Goal: Check status: Check status

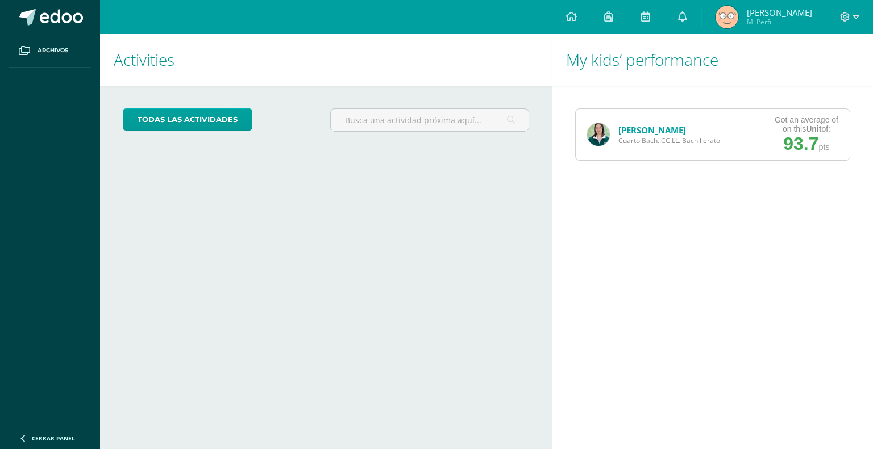
click at [631, 130] on link "[PERSON_NAME]" at bounding box center [652, 129] width 68 height 11
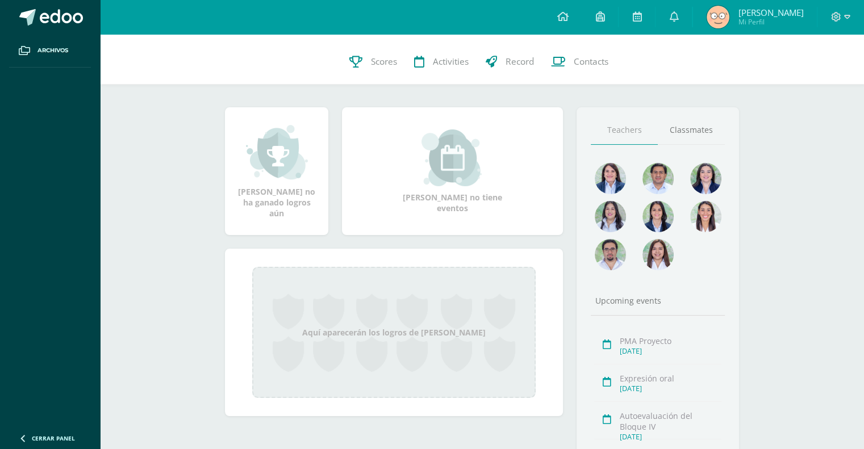
scroll to position [17, 0]
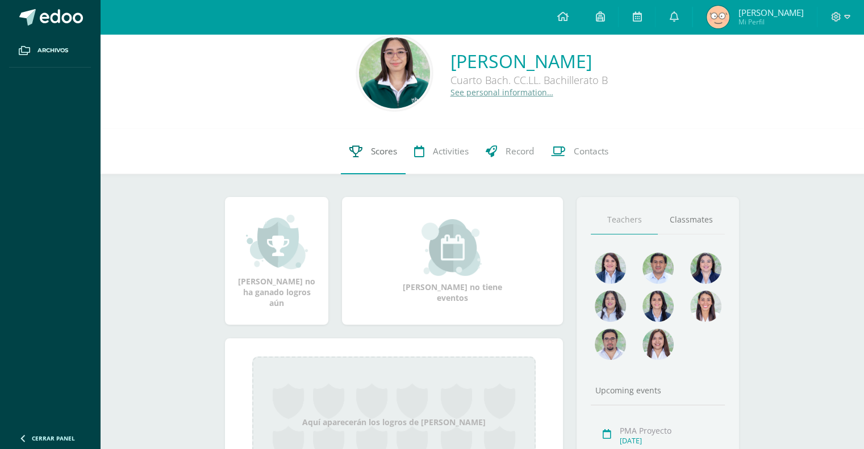
click at [391, 151] on span "Scores" at bounding box center [384, 151] width 26 height 12
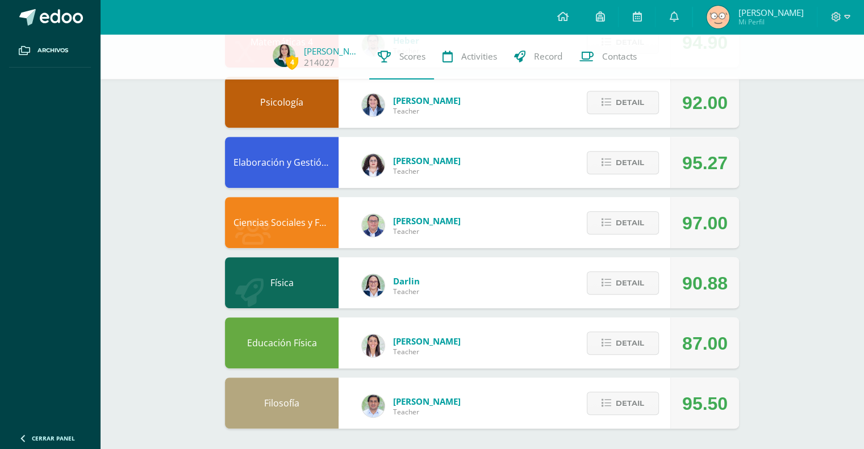
scroll to position [466, 0]
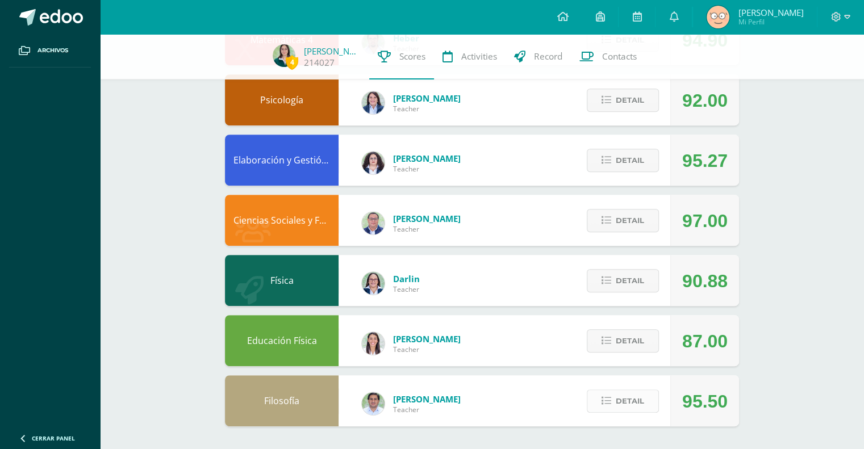
click at [611, 397] on icon at bounding box center [607, 402] width 10 height 10
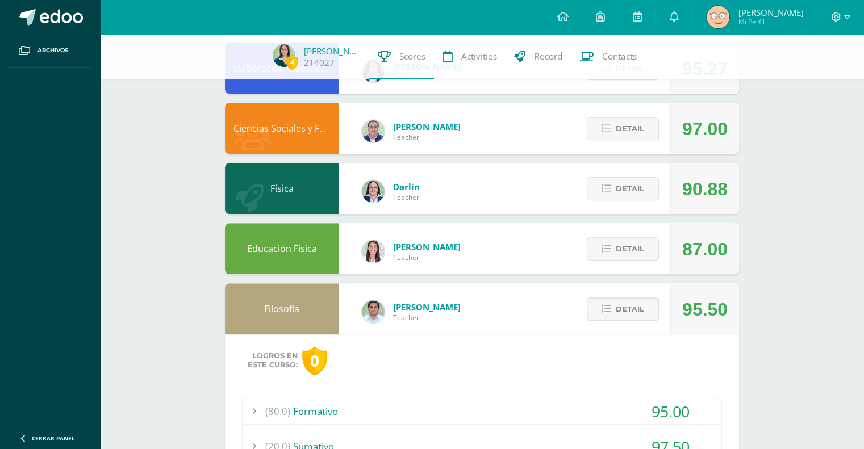
scroll to position [684, 0]
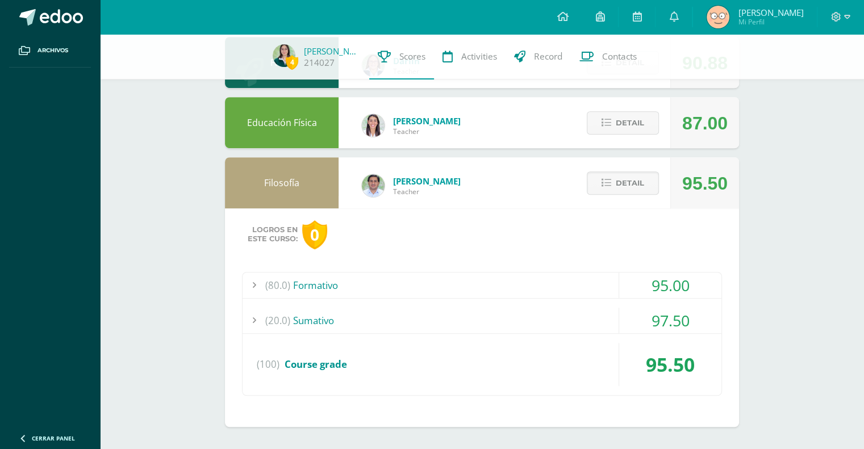
click at [611, 318] on div "(20.0) Sumativo" at bounding box center [482, 321] width 479 height 26
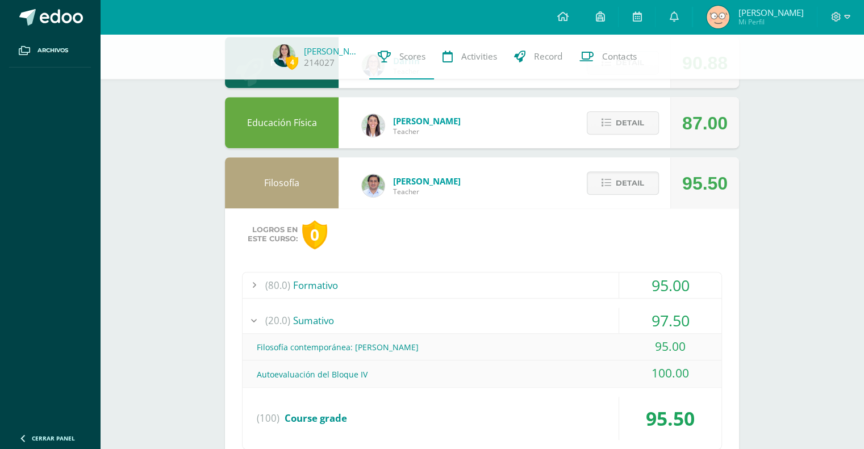
click at [620, 280] on div "95.00" at bounding box center [670, 286] width 102 height 26
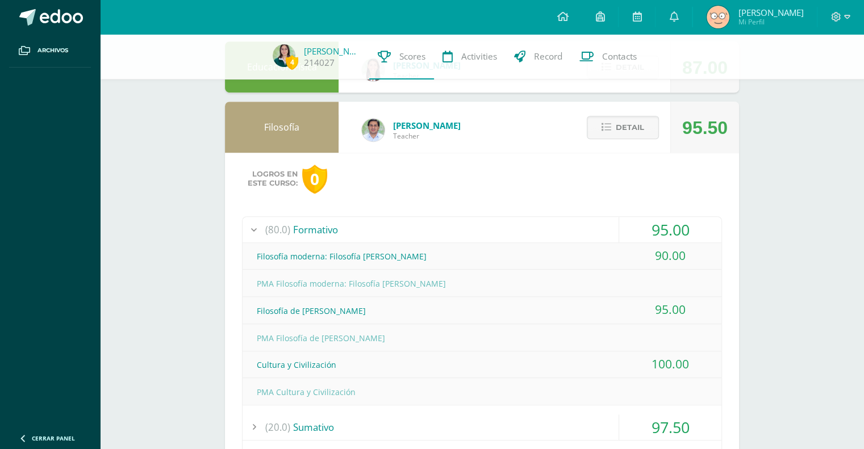
scroll to position [798, 0]
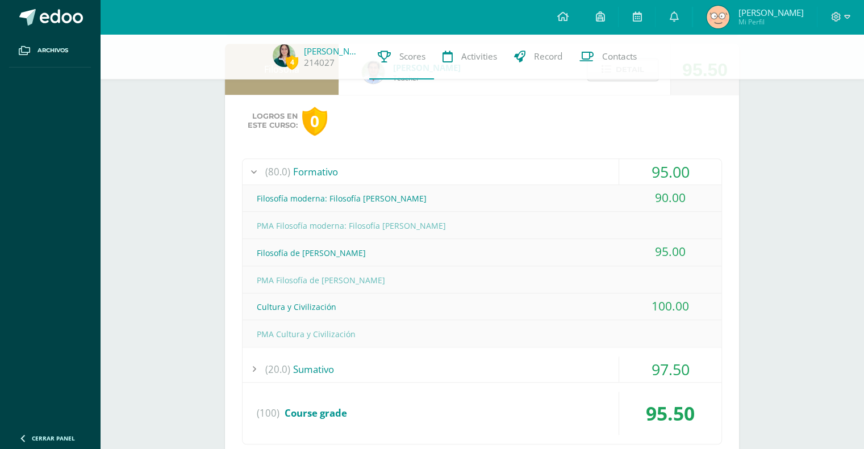
click at [653, 183] on div "95.00" at bounding box center [670, 172] width 102 height 26
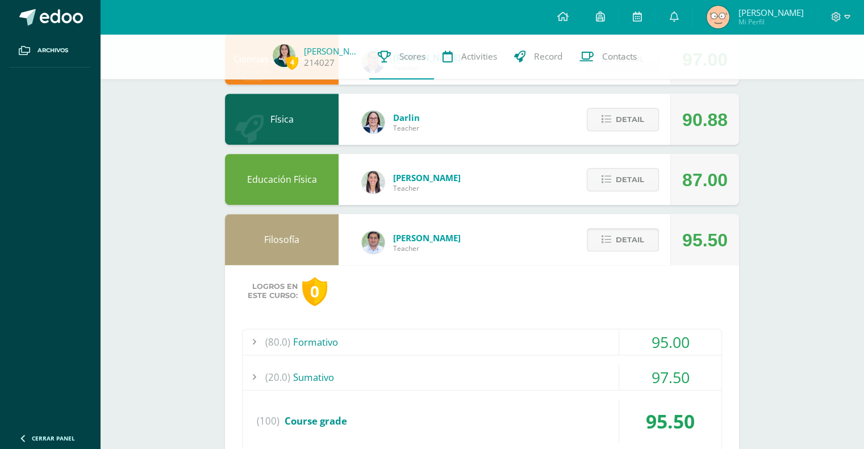
click at [620, 243] on span "Detail" at bounding box center [630, 239] width 28 height 21
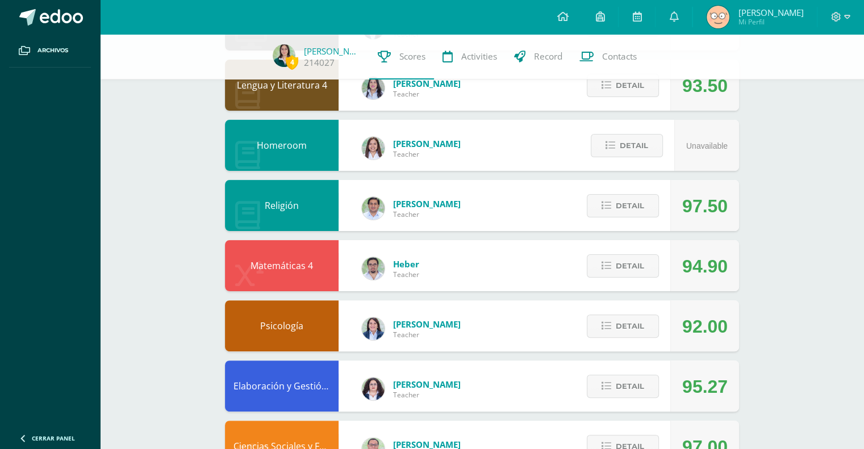
scroll to position [239, 0]
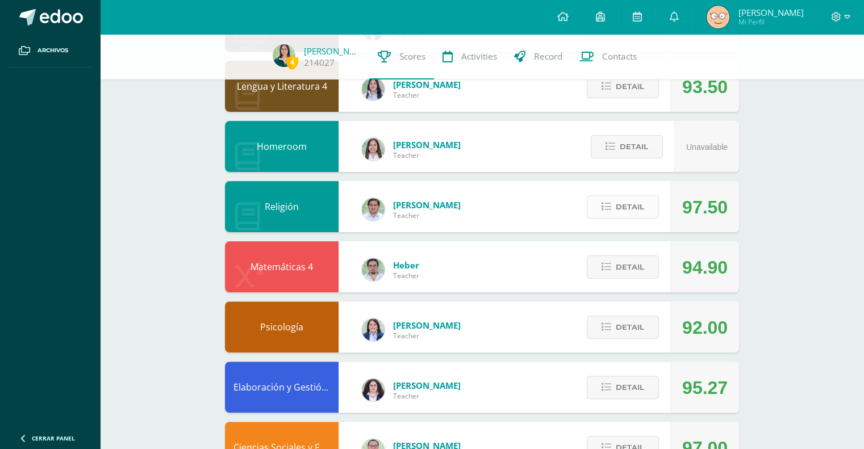
click at [650, 206] on button "Detail" at bounding box center [623, 206] width 72 height 23
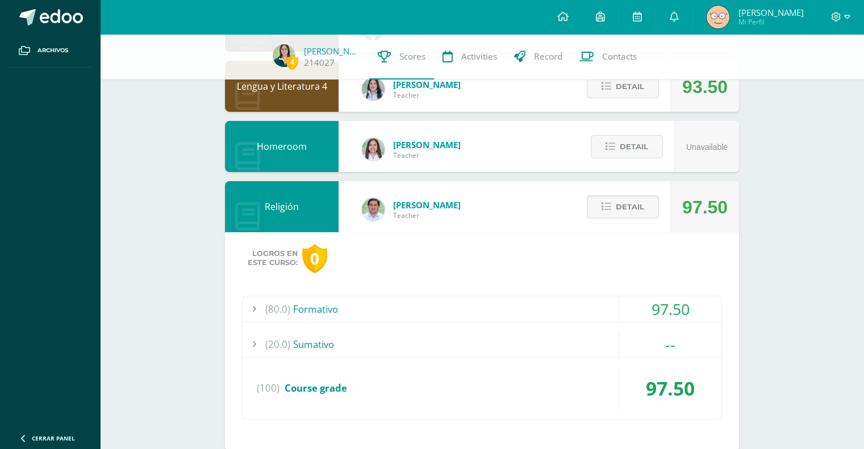
click at [604, 336] on div "(20.0) Sumativo" at bounding box center [482, 345] width 479 height 26
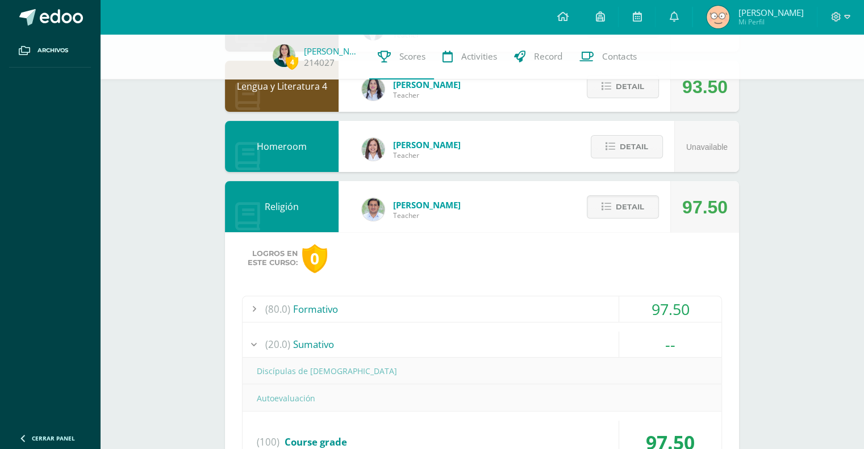
click at [609, 311] on div "(80.0) Formativo" at bounding box center [482, 310] width 479 height 26
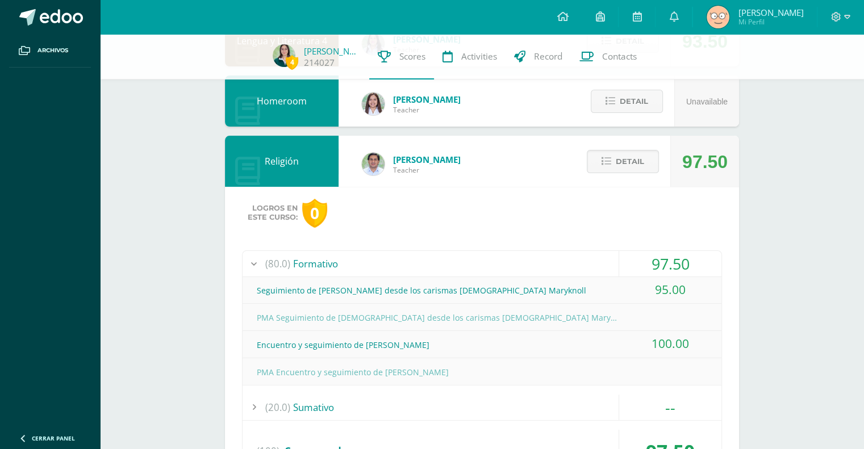
scroll to position [352, 0]
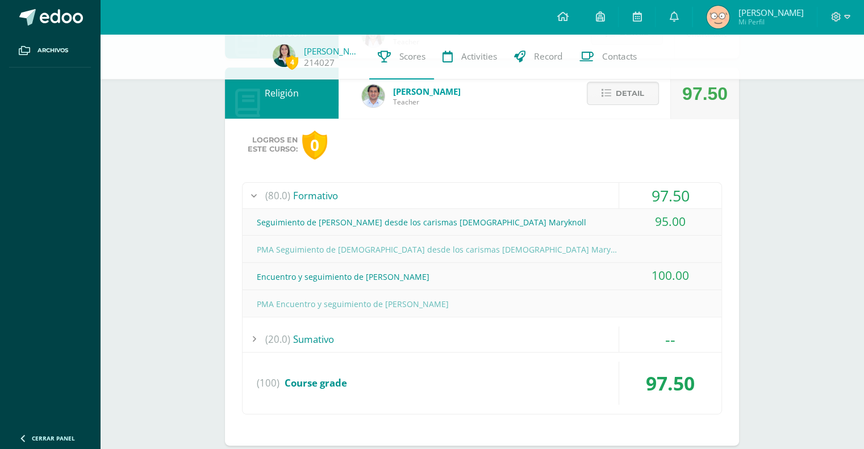
click at [555, 181] on div "Logros en este curso: 0 (80.0) Formativo 97.50 Seguimiento de Jesús desde los c…" at bounding box center [482, 282] width 514 height 327
click at [561, 187] on div "(80.0) Formativo" at bounding box center [482, 196] width 479 height 26
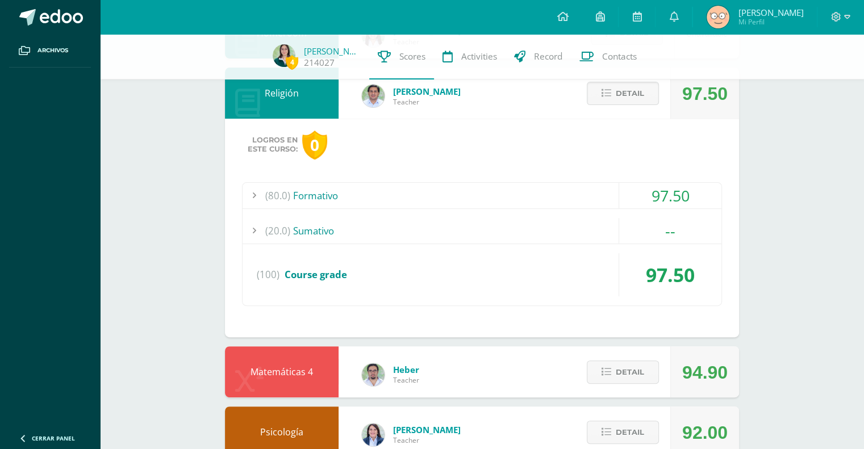
click at [443, 224] on div "(20.0) Sumativo" at bounding box center [482, 231] width 479 height 26
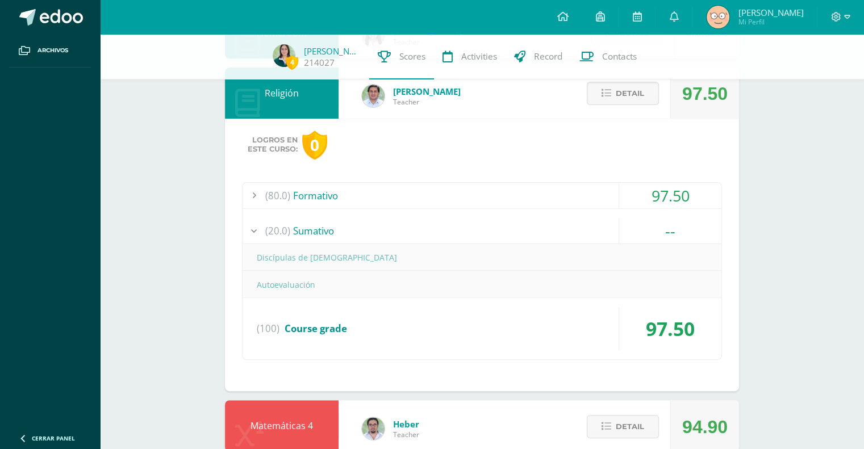
click at [470, 193] on div "(80.0) Formativo" at bounding box center [482, 196] width 479 height 26
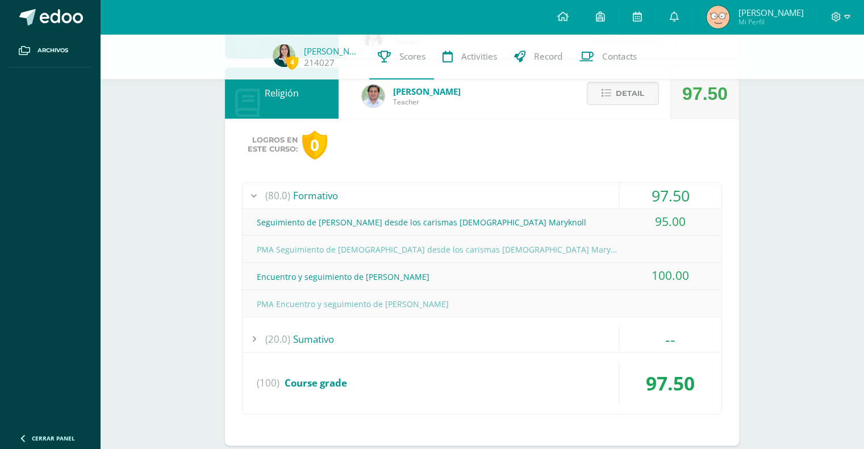
click at [470, 193] on div "(80.0) Formativo" at bounding box center [482, 196] width 479 height 26
